Goal: Task Accomplishment & Management: Use online tool/utility

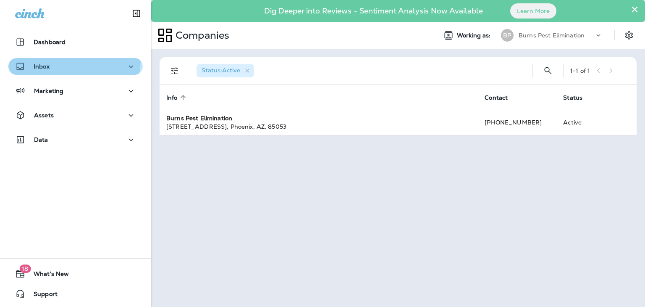
click at [55, 58] on button "Inbox" at bounding box center [75, 66] width 134 height 17
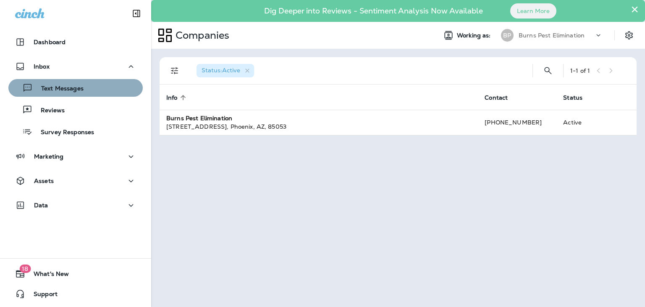
click at [95, 92] on div "Text Messages" at bounding box center [76, 87] width 128 height 13
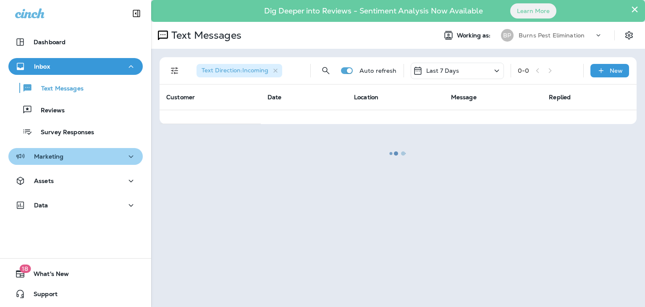
click at [87, 157] on div "Marketing" at bounding box center [75, 156] width 121 height 11
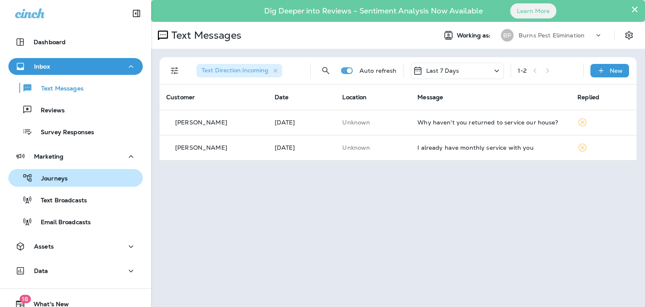
click at [89, 177] on div "Journeys" at bounding box center [76, 177] width 128 height 13
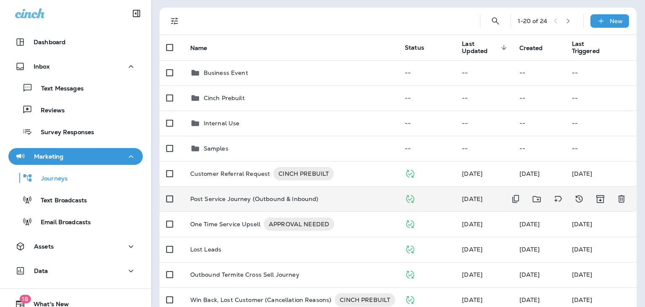
scroll to position [84, 0]
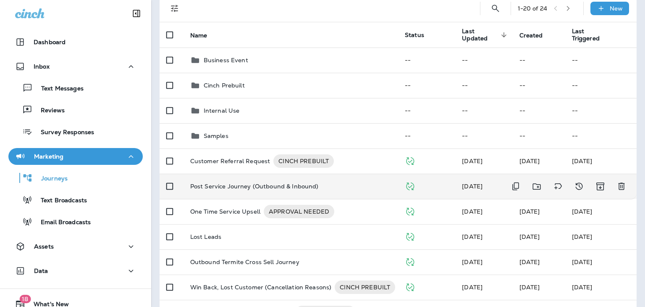
click at [309, 189] on p "Post Service Journey (Outbound & Inbound)" at bounding box center [254, 186] width 129 height 7
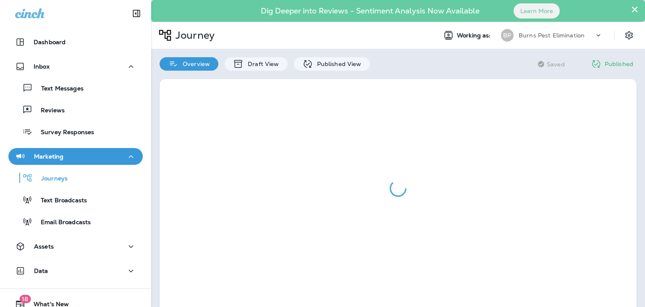
scroll to position [41, 0]
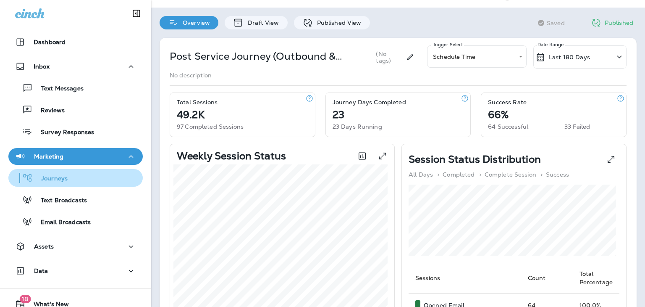
click at [70, 179] on div "Journeys" at bounding box center [76, 177] width 128 height 13
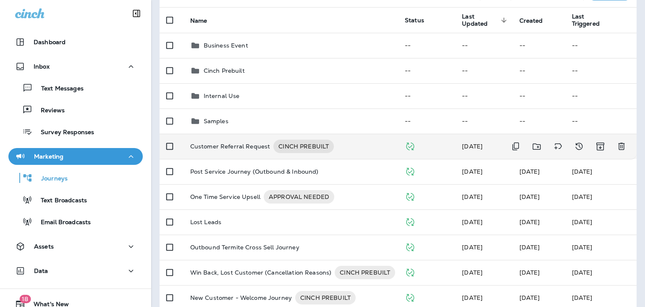
scroll to position [126, 0]
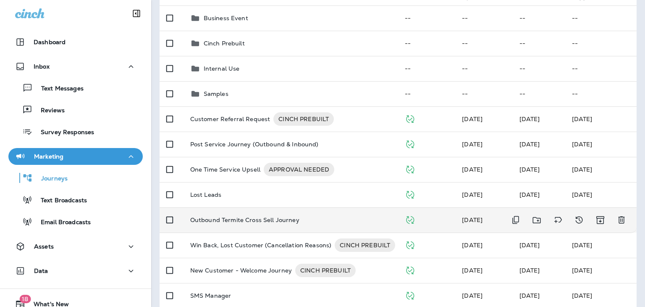
click at [233, 219] on p "Outbound Termite Cross Sell Journey" at bounding box center [244, 219] width 109 height 7
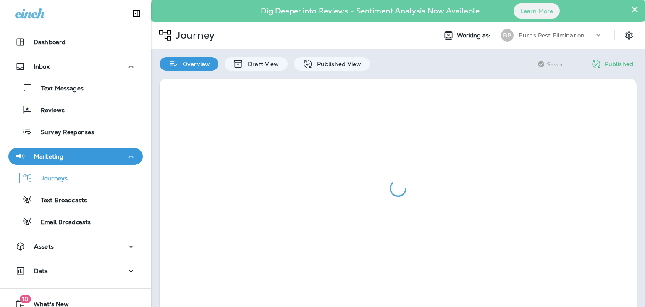
click at [311, 48] on div "Journey Working as: [PERSON_NAME] Pest Elimination" at bounding box center [398, 35] width 494 height 27
click at [313, 65] on p "Published View" at bounding box center [337, 63] width 49 height 7
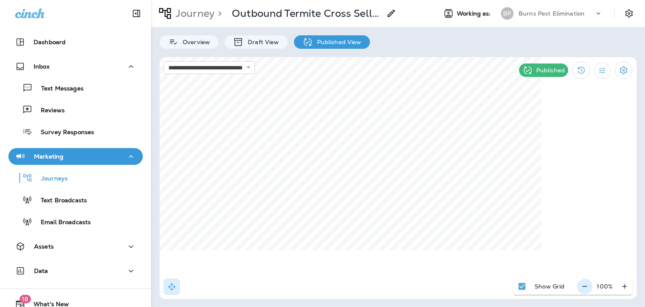
click at [586, 289] on icon "button" at bounding box center [585, 286] width 9 height 8
click at [586, 289] on icon "button" at bounding box center [588, 286] width 9 height 8
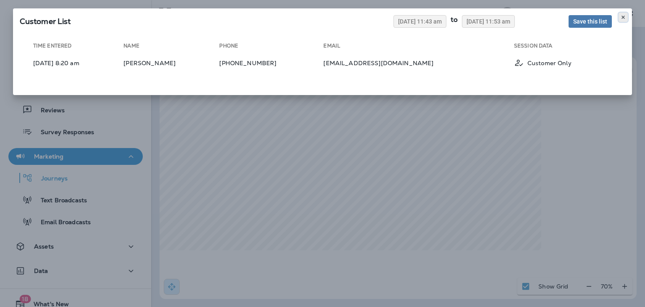
click at [624, 18] on use at bounding box center [623, 17] width 3 height 3
click at [626, 19] on button at bounding box center [623, 17] width 9 height 9
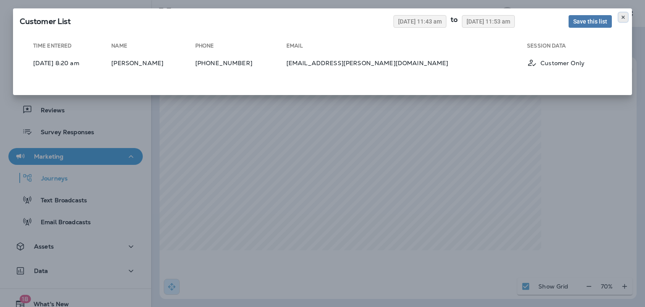
click at [625, 16] on icon at bounding box center [623, 17] width 5 height 5
click at [622, 17] on icon at bounding box center [623, 17] width 5 height 5
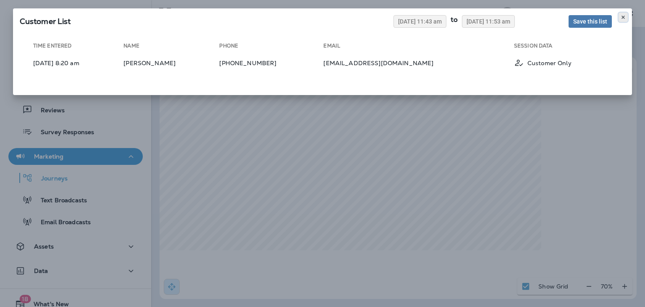
click at [622, 15] on icon at bounding box center [623, 17] width 5 height 5
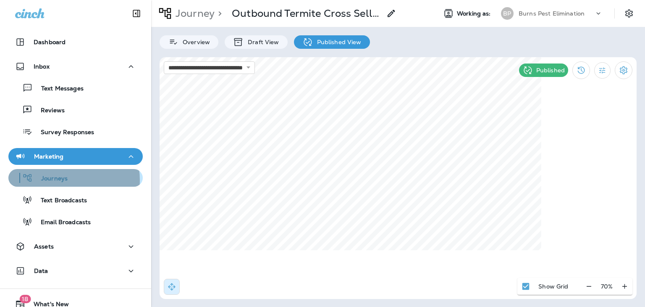
click at [63, 180] on p "Journeys" at bounding box center [50, 179] width 35 height 8
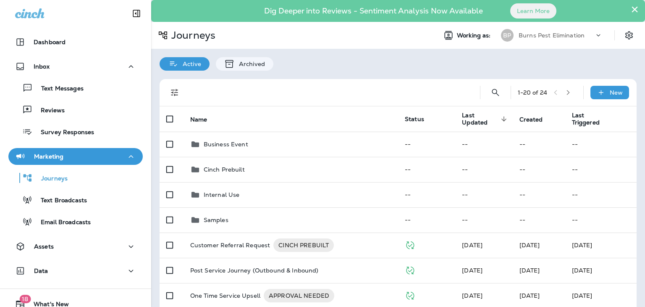
click at [631, 11] on button "×" at bounding box center [635, 9] width 8 height 13
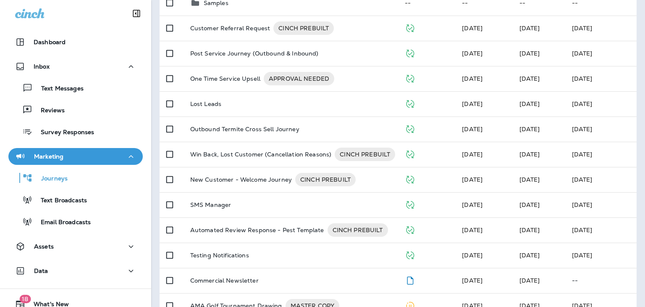
scroll to position [210, 0]
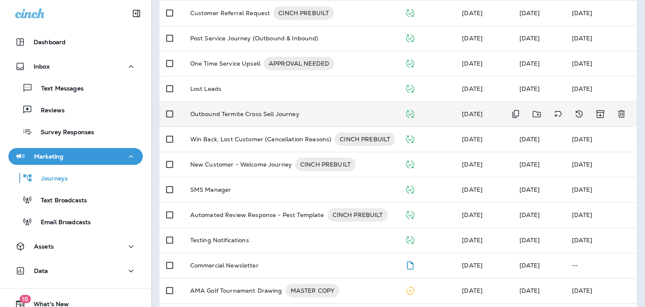
click at [260, 116] on p "Outbound Termite Cross Sell Journey" at bounding box center [244, 113] width 109 height 7
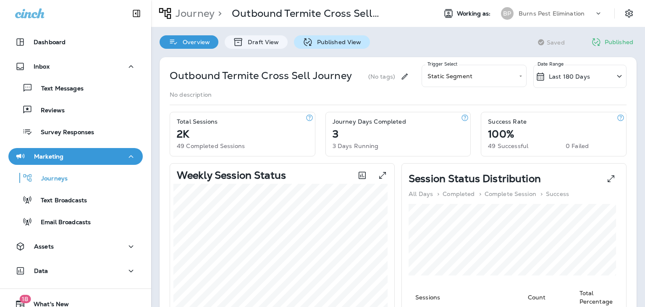
click at [332, 39] on p "Published View" at bounding box center [337, 42] width 49 height 7
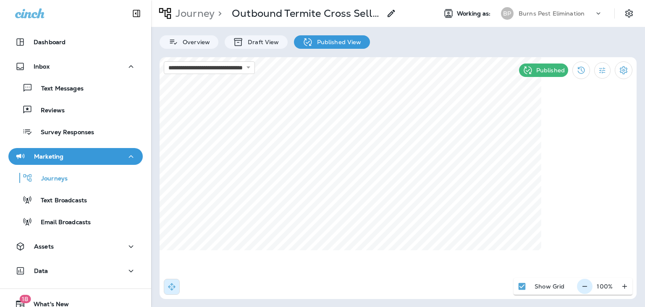
click at [587, 287] on icon "button" at bounding box center [585, 286] width 9 height 8
click at [587, 287] on icon "button" at bounding box center [588, 286] width 9 height 8
click at [586, 284] on icon "button" at bounding box center [588, 286] width 9 height 8
